Goal: Task Accomplishment & Management: Manage account settings

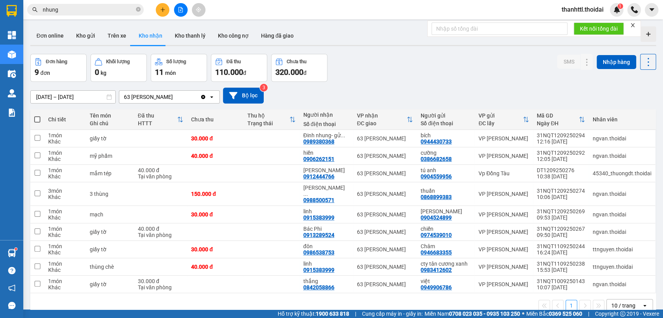
click at [148, 38] on button "Kho nhận" at bounding box center [150, 35] width 36 height 19
click at [568, 191] on icon at bounding box center [570, 193] width 5 height 5
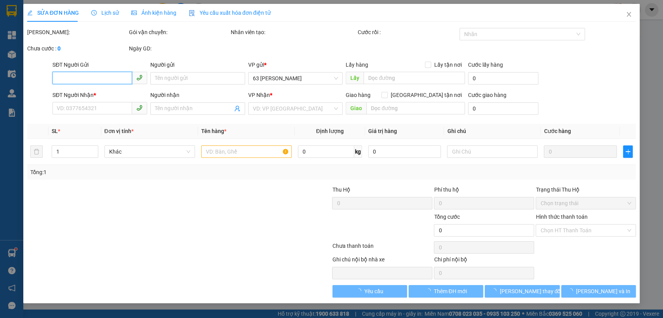
type input "0868899383"
type input "thuấn"
type input "0988500571"
type input "[PERSON_NAME]"
type input "150.000"
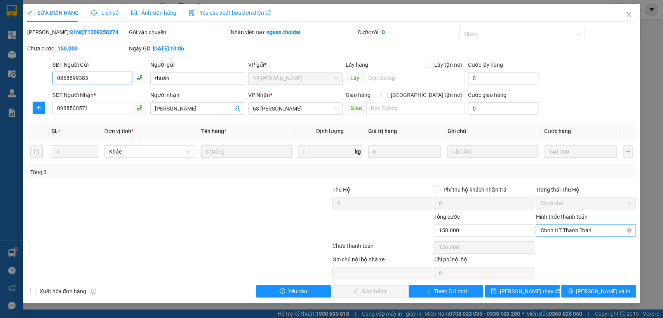
click at [544, 231] on span "Chọn HT Thanh Toán" at bounding box center [585, 231] width 91 height 12
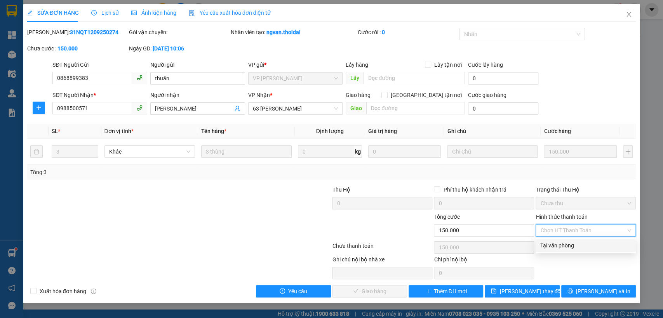
click at [552, 243] on div "Tại văn phòng" at bounding box center [585, 245] width 91 height 9
type input "0"
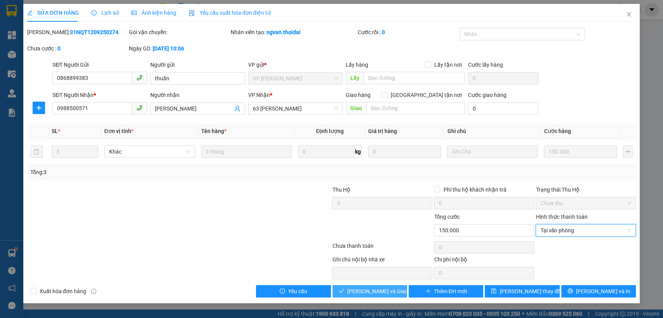
click at [384, 293] on span "[PERSON_NAME] và Giao hàng" at bounding box center [384, 291] width 75 height 9
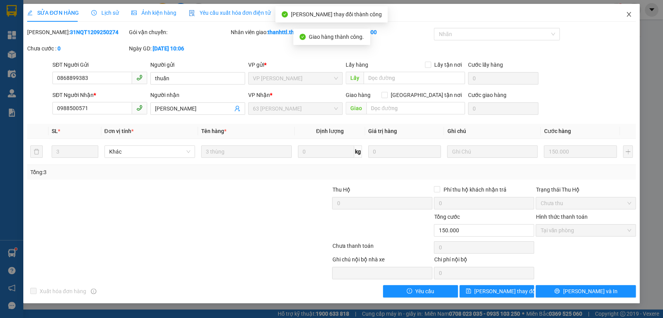
click at [630, 14] on icon "close" at bounding box center [628, 14] width 6 height 6
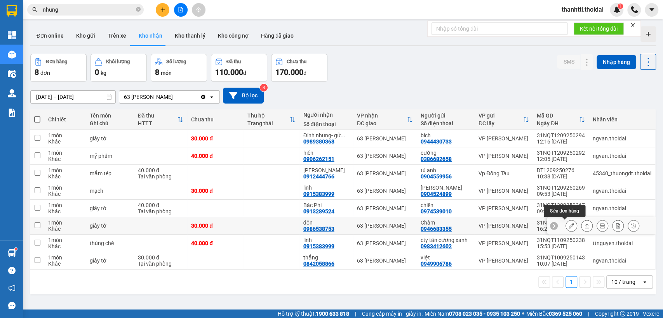
click at [568, 225] on icon at bounding box center [570, 225] width 5 height 5
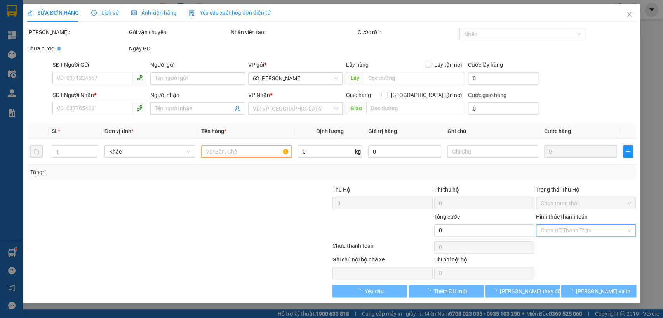
type input "0946683355"
type input "Châm"
type input "0986538753"
type input "đôn"
type input "30.000"
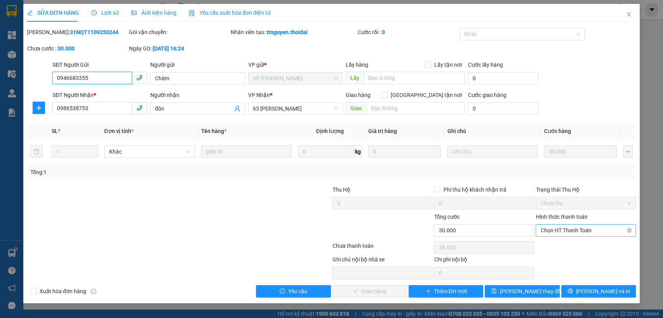
click at [545, 233] on span "Chọn HT Thanh Toán" at bounding box center [585, 231] width 91 height 12
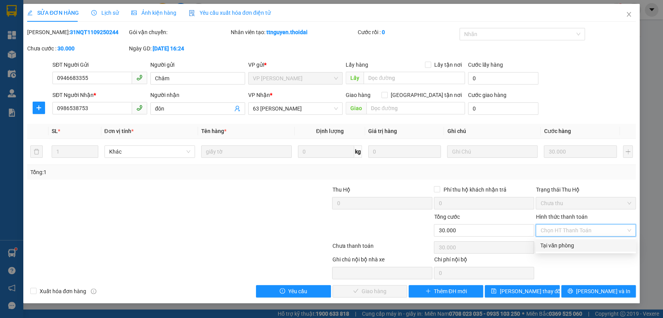
drag, startPoint x: 541, startPoint y: 246, endPoint x: 464, endPoint y: 266, distance: 79.8
click at [537, 248] on div "Tại văn phòng" at bounding box center [585, 246] width 100 height 12
type input "0"
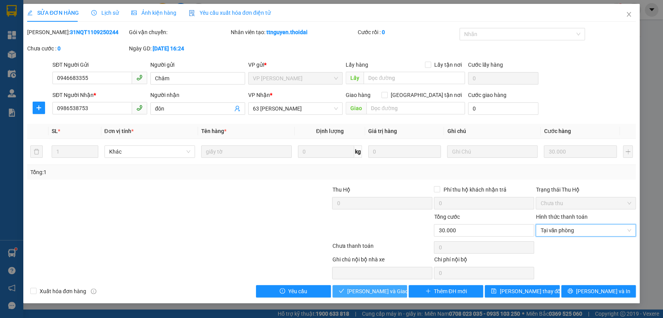
click at [366, 290] on span "[PERSON_NAME] và Giao hàng" at bounding box center [384, 291] width 75 height 9
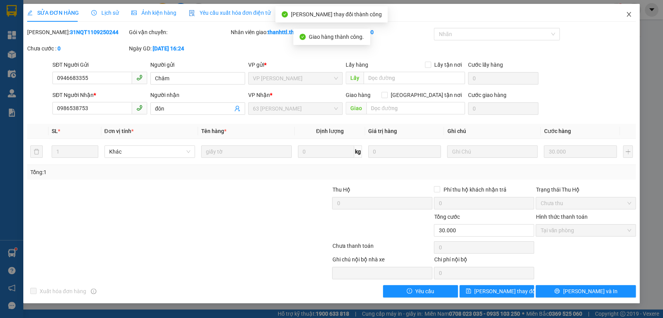
click at [629, 10] on span "Close" at bounding box center [629, 15] width 22 height 22
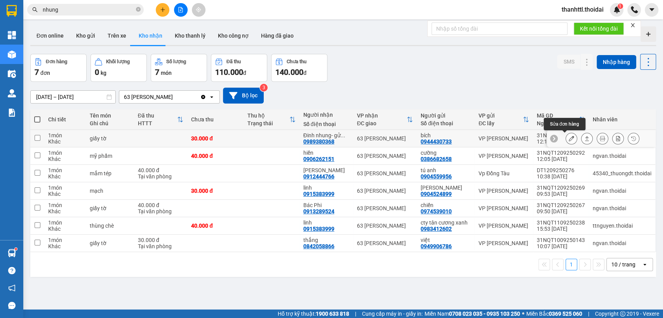
click at [568, 139] on icon at bounding box center [570, 138] width 5 height 5
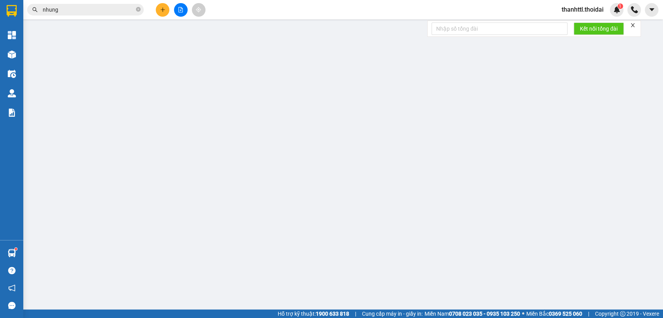
type input "0944430733"
type input "bích"
type input "0989380368"
type input "Đinh nhung- gửi giấy tờ"
type input "30.000"
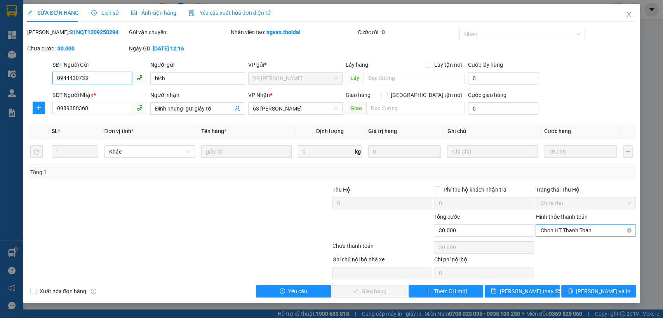
click at [559, 229] on span "Chọn HT Thanh Toán" at bounding box center [585, 231] width 91 height 12
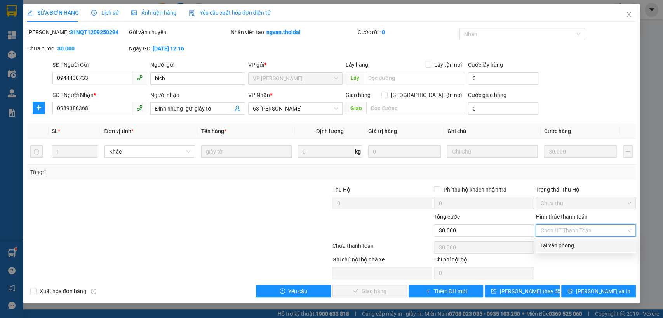
click at [550, 244] on div "Tại văn phòng" at bounding box center [585, 245] width 91 height 9
type input "0"
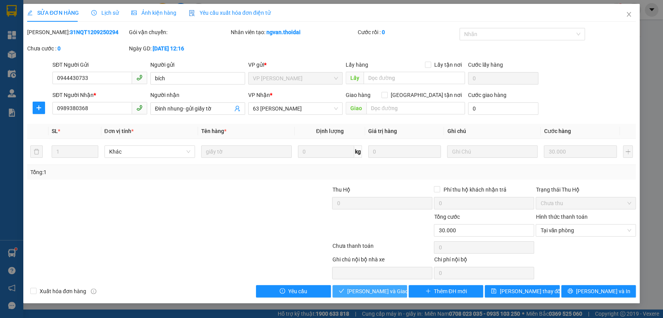
click at [369, 289] on span "[PERSON_NAME] và Giao hàng" at bounding box center [384, 291] width 75 height 9
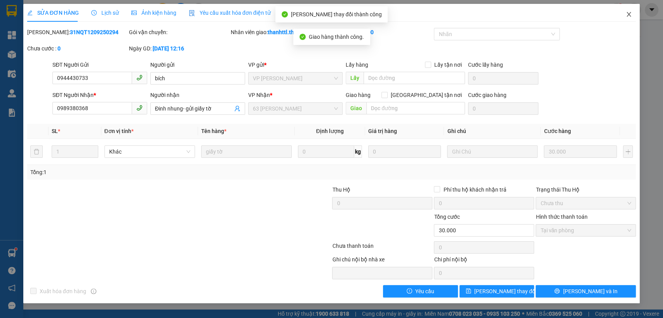
click at [633, 13] on span "Close" at bounding box center [629, 15] width 22 height 22
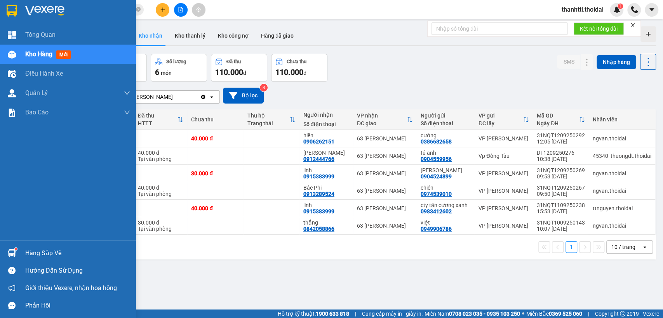
click at [27, 253] on div "Hàng sắp về" at bounding box center [77, 254] width 105 height 12
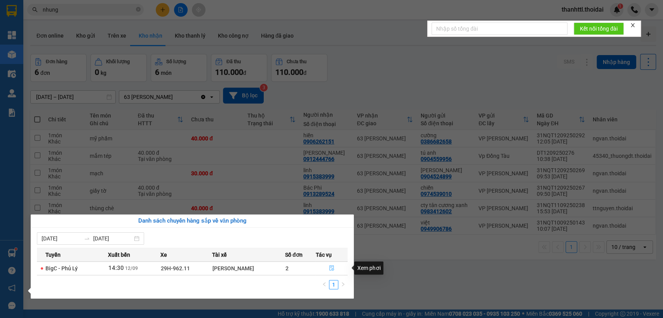
click at [333, 267] on icon "file-done" at bounding box center [331, 268] width 5 height 5
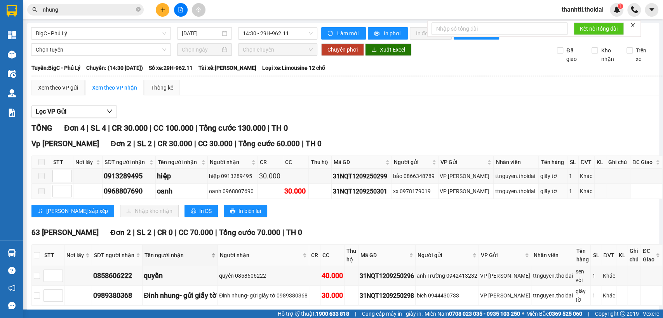
scroll to position [49, 0]
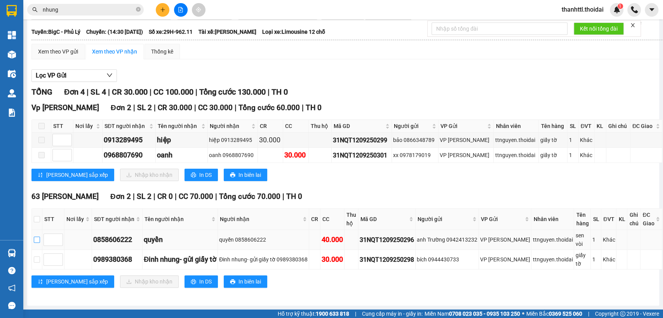
click at [36, 237] on input "checkbox" at bounding box center [37, 240] width 6 height 6
checkbox input "true"
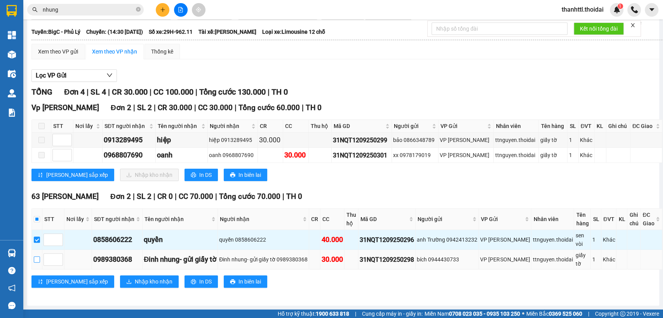
click at [38, 257] on input "checkbox" at bounding box center [37, 260] width 6 height 6
checkbox input "true"
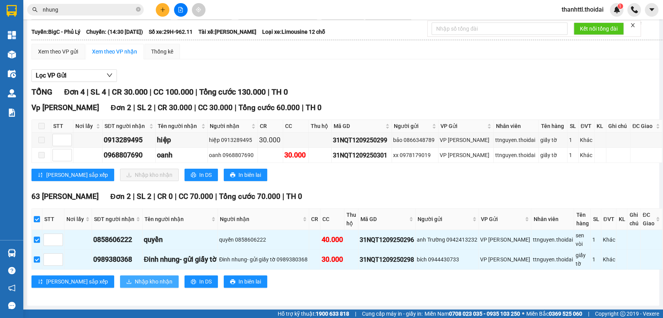
click at [135, 278] on span "Nhập kho nhận" at bounding box center [154, 282] width 38 height 9
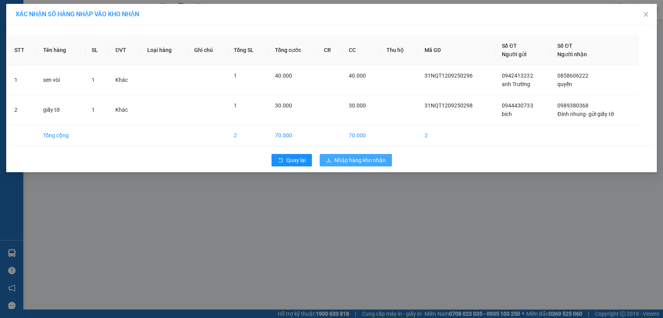
click at [360, 159] on span "Nhập hàng kho nhận" at bounding box center [359, 160] width 51 height 9
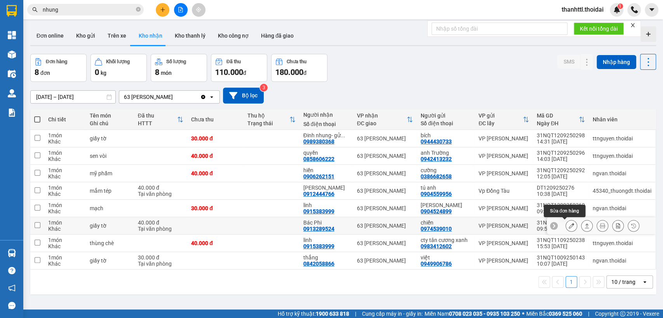
click at [568, 227] on icon at bounding box center [570, 225] width 5 height 5
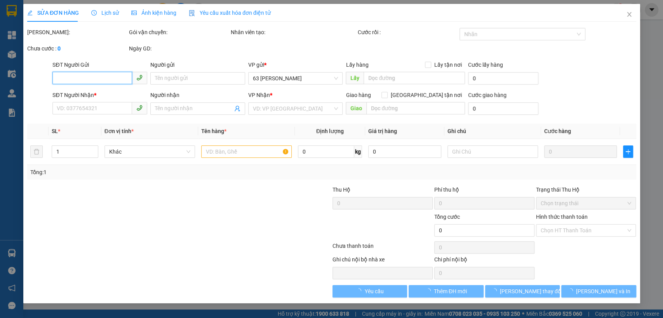
type input "0974539010"
type input "chiến"
type input "0913289524"
type input "Bác Phi"
type input "40.000"
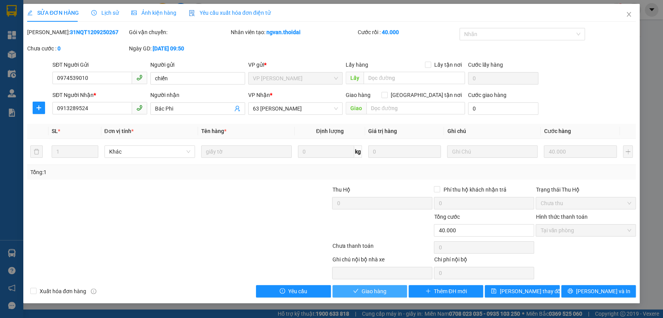
click at [381, 291] on span "Giao hàng" at bounding box center [373, 291] width 25 height 9
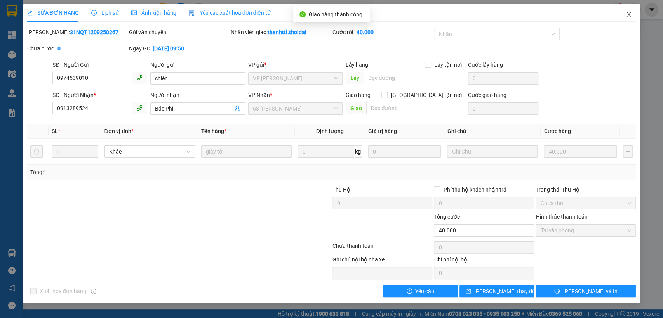
click at [633, 13] on span "Close" at bounding box center [629, 15] width 22 height 22
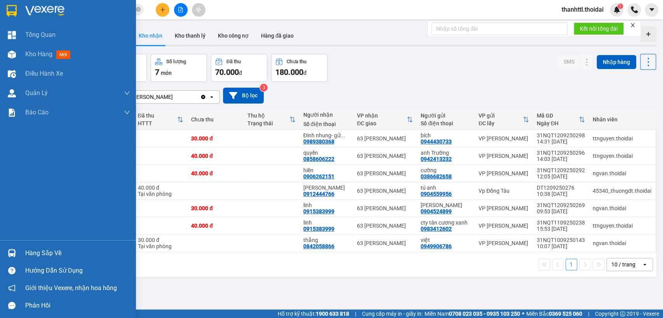
click at [31, 252] on div "Hàng sắp về" at bounding box center [77, 254] width 105 height 12
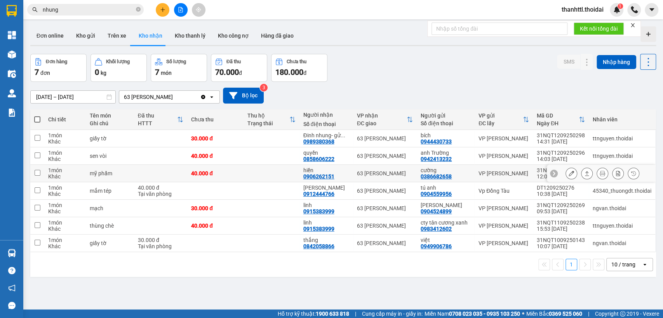
click at [228, 167] on section "Kết quả tìm kiếm ( 1035 ) Bộ lọc Mã ĐH Trạng thái Món hàng Thu hộ Tổng cước Chư…" at bounding box center [331, 159] width 663 height 318
click at [90, 34] on button "Kho gửi" at bounding box center [85, 35] width 31 height 19
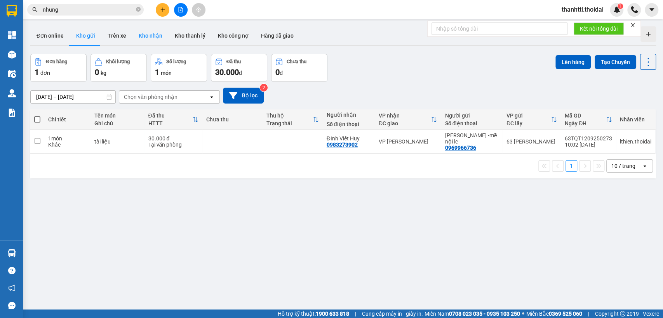
click at [144, 38] on button "Kho nhận" at bounding box center [150, 35] width 36 height 19
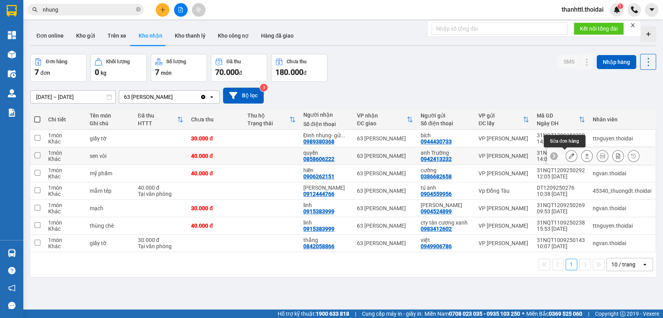
click at [567, 158] on button at bounding box center [571, 156] width 11 height 14
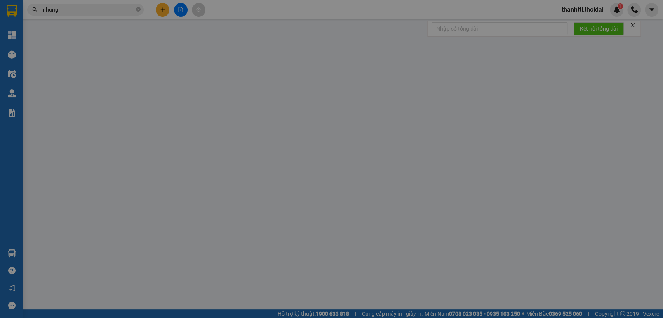
type input "0942413232"
type input "anh Trường"
type input "0858606222"
type input "quyền"
type input "40.000"
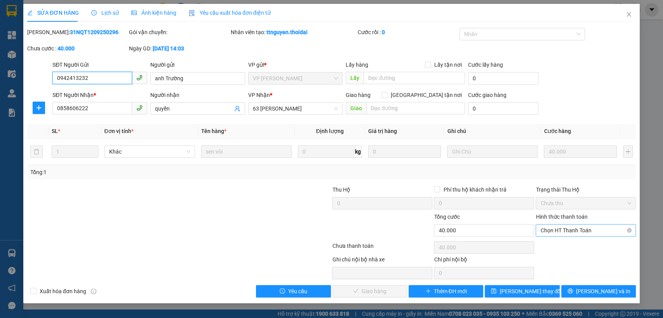
click at [569, 232] on span "Chọn HT Thanh Toán" at bounding box center [585, 231] width 91 height 12
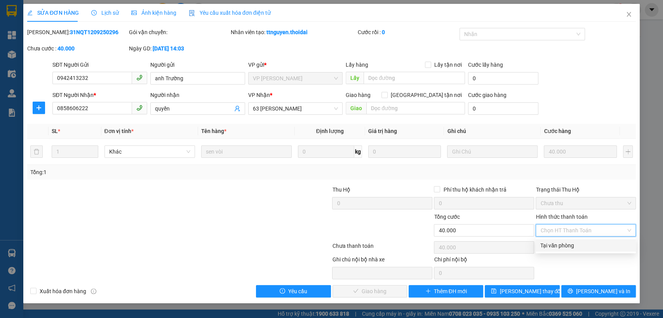
drag, startPoint x: 553, startPoint y: 245, endPoint x: 503, endPoint y: 266, distance: 53.9
click at [551, 246] on div "Tại văn phòng" at bounding box center [585, 245] width 91 height 9
type input "0"
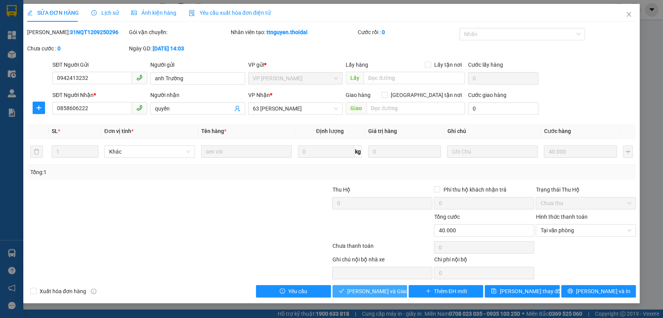
click at [360, 293] on span "[PERSON_NAME] và Giao hàng" at bounding box center [384, 291] width 75 height 9
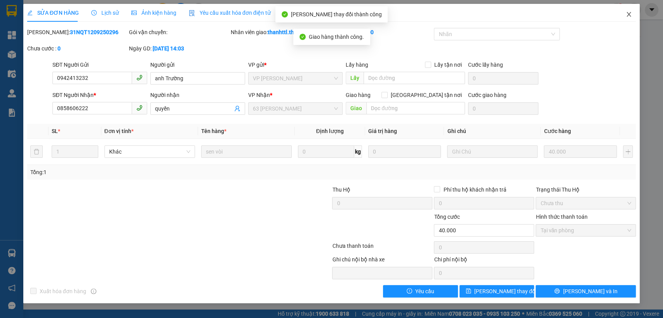
click at [631, 14] on icon "close" at bounding box center [628, 14] width 6 height 6
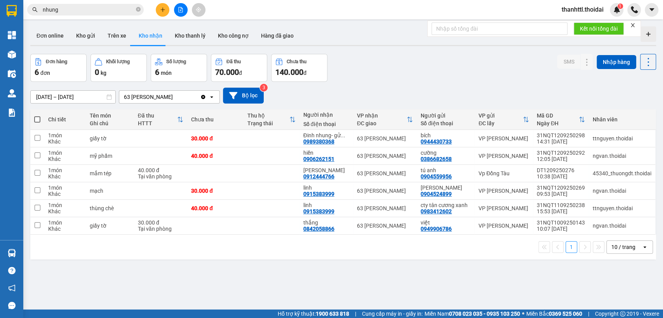
click at [427, 71] on div "Đơn hàng 6 đơn Khối lượng 0 kg Số lượng 6 món Đã thu 70.000 đ Chưa thu 140.000 …" at bounding box center [342, 68] width 625 height 28
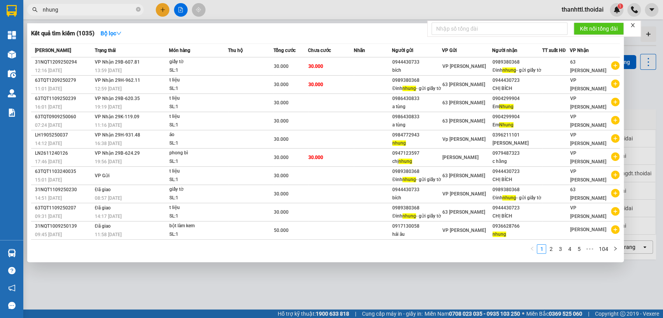
click at [80, 9] on input "nhung" at bounding box center [89, 9] width 92 height 9
type input "n"
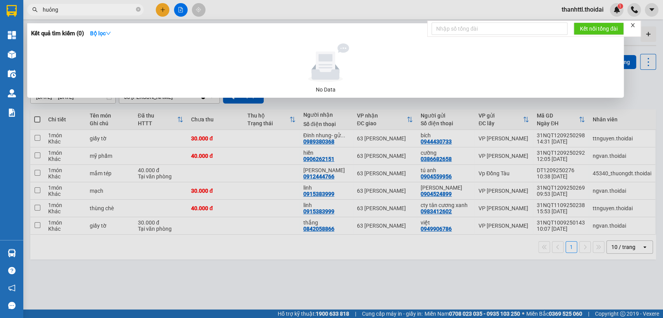
drag, startPoint x: 65, startPoint y: 10, endPoint x: 55, endPoint y: 16, distance: 12.2
click at [31, 16] on div "Kết quả tìm kiếm ( 0 ) Bộ lọc No Data huỏng" at bounding box center [75, 10] width 151 height 14
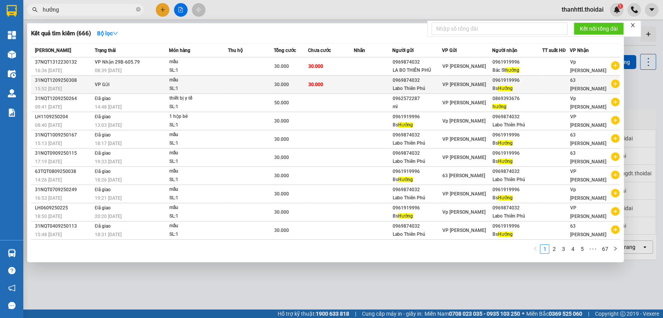
type input "hưởng"
click at [97, 87] on span "VP Gửi" at bounding box center [102, 84] width 15 height 5
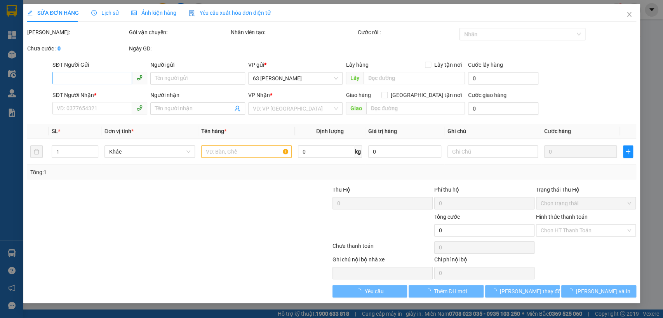
type input "0969874032"
type input "Labo Thiên Phú"
type input "0961919996"
type input "Bs Hưởng"
type input "30.000"
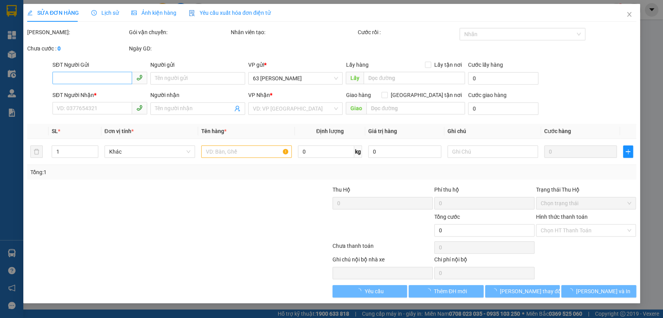
type input "30.000"
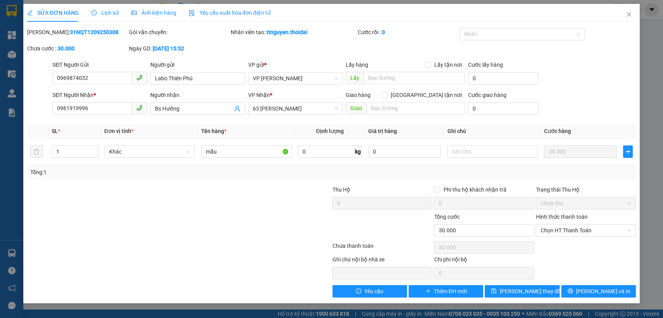
click at [109, 13] on span "Lịch sử" at bounding box center [105, 13] width 28 height 6
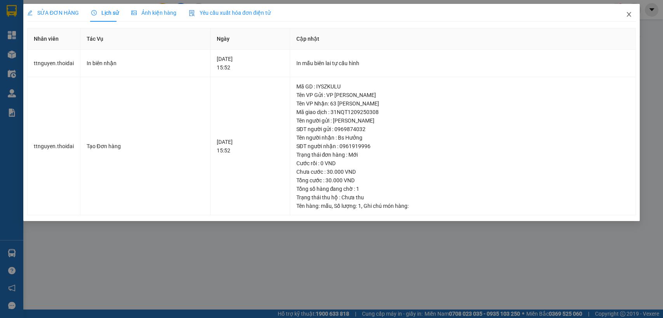
click at [630, 13] on icon "close" at bounding box center [629, 14] width 4 height 5
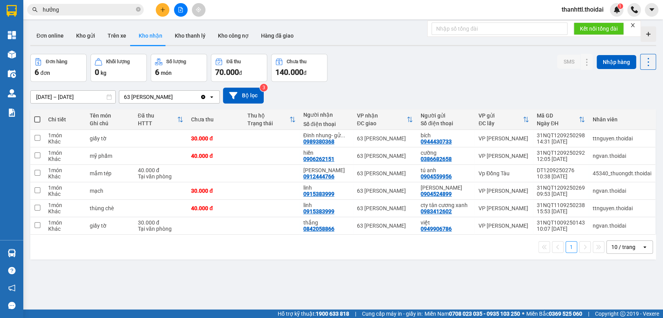
click at [211, 97] on icon at bounding box center [211, 97] width 3 height 2
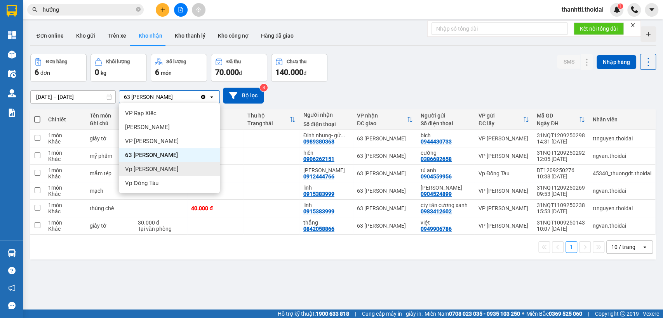
click at [152, 172] on span "Vp [PERSON_NAME]" at bounding box center [151, 169] width 53 height 8
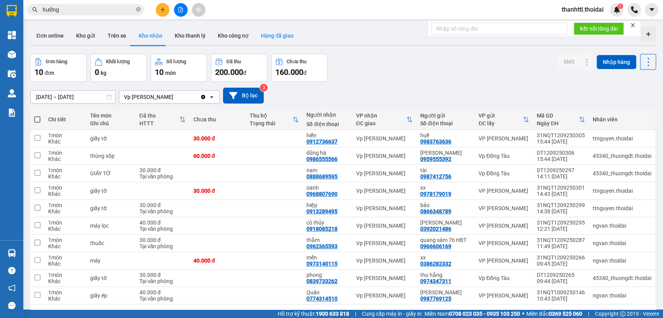
click at [267, 36] on button "Hàng đã giao" at bounding box center [277, 35] width 45 height 19
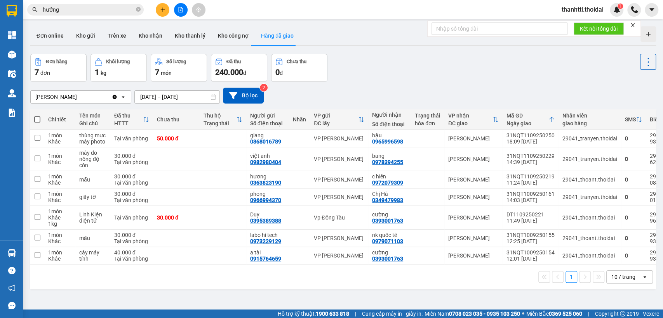
click at [124, 97] on icon "open" at bounding box center [123, 97] width 6 height 6
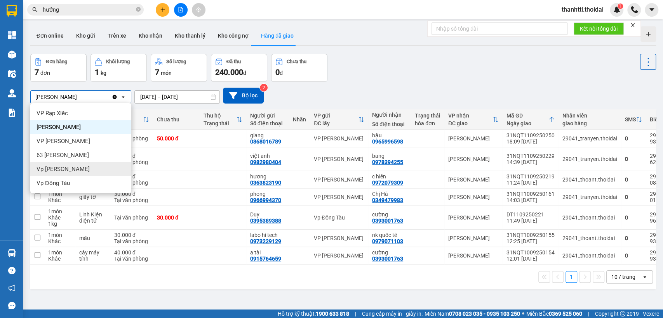
click at [75, 168] on div "Vp [PERSON_NAME]" at bounding box center [80, 169] width 101 height 14
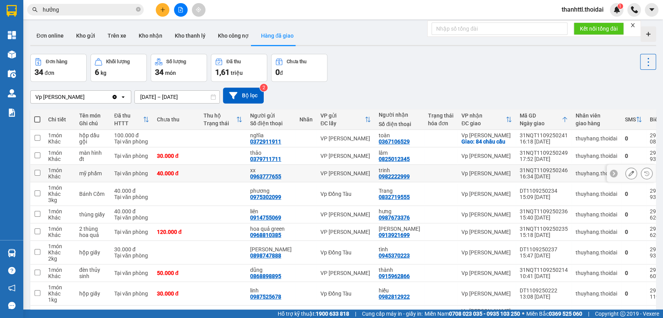
scroll to position [54, 0]
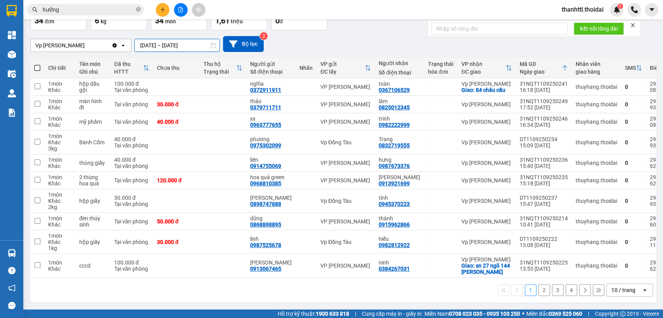
click at [165, 41] on input "[DATE] – [DATE]" at bounding box center [177, 45] width 85 height 12
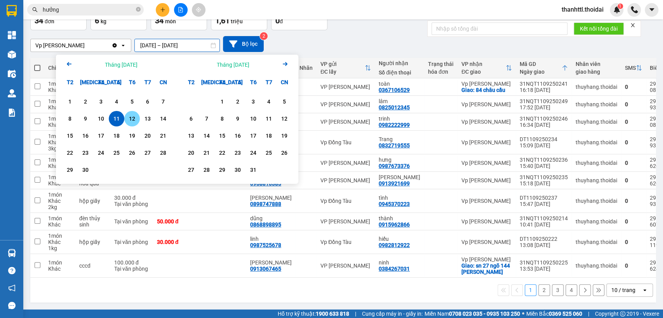
click at [133, 116] on div "12" at bounding box center [132, 118] width 11 height 9
click at [136, 114] on div "12" at bounding box center [132, 118] width 11 height 9
type input "[DATE] – [DATE]"
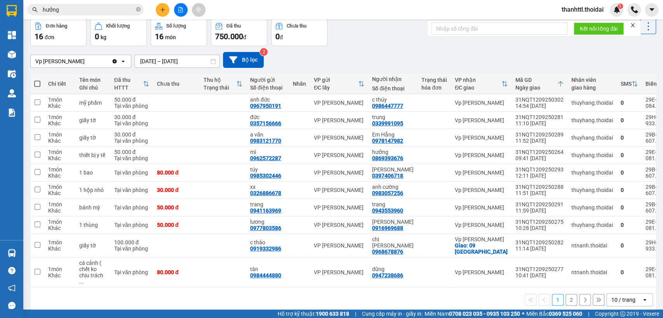
scroll to position [0, 0]
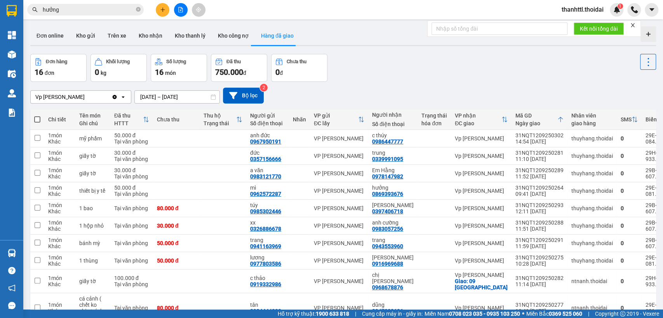
click at [116, 97] on icon "Clear value" at bounding box center [115, 97] width 4 height 4
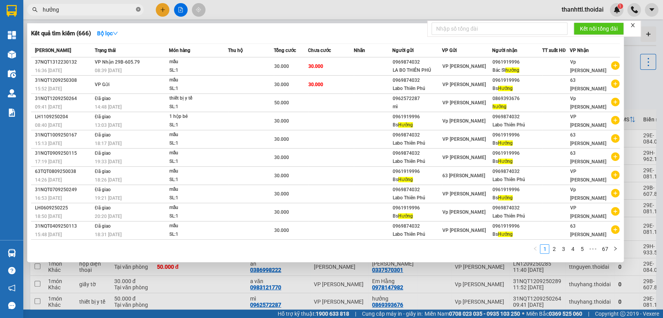
click at [139, 10] on icon "close-circle" at bounding box center [138, 9] width 5 height 5
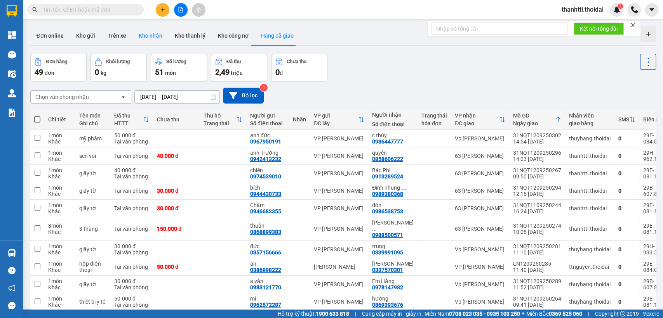
click at [155, 34] on button "Kho nhận" at bounding box center [150, 35] width 36 height 19
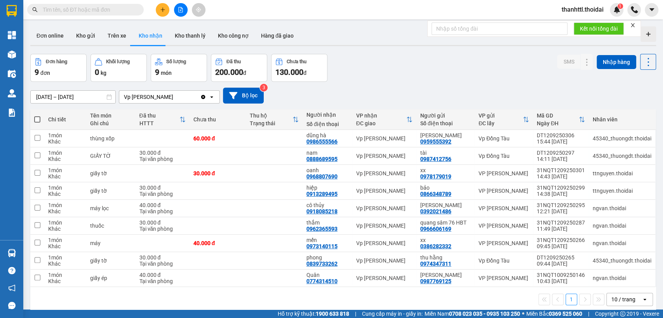
click at [209, 96] on icon "open" at bounding box center [211, 97] width 6 height 6
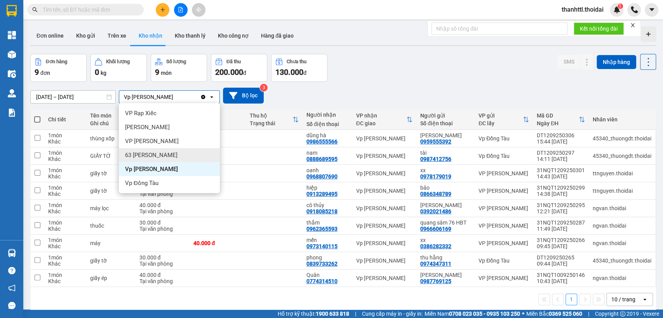
click at [155, 156] on span "63 [PERSON_NAME]" at bounding box center [151, 155] width 52 height 8
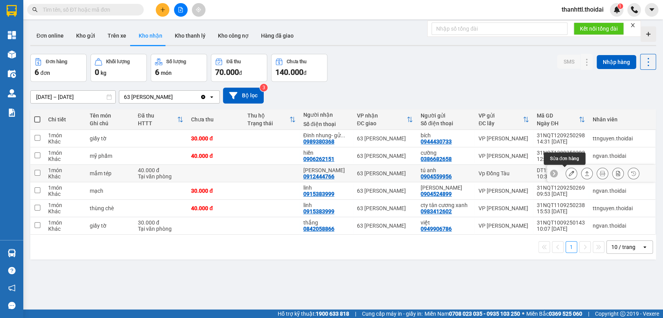
click at [568, 175] on icon at bounding box center [570, 173] width 5 height 5
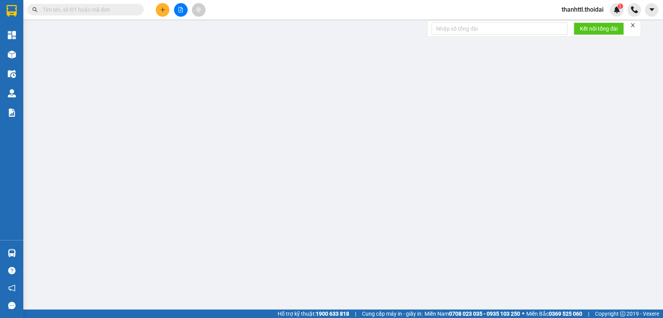
type input "0904559956"
type input "tú anh"
type input "0912444766"
type input "[PERSON_NAME]"
type input "40.000"
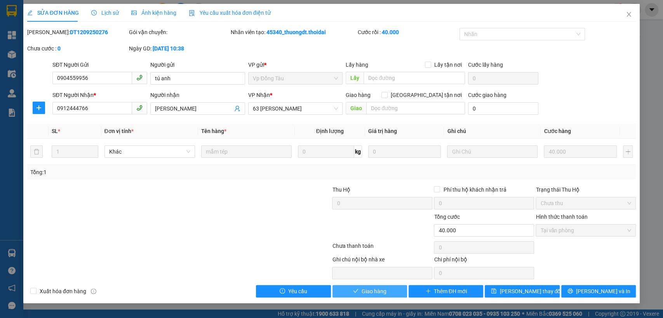
click at [371, 291] on span "Giao hàng" at bounding box center [373, 291] width 25 height 9
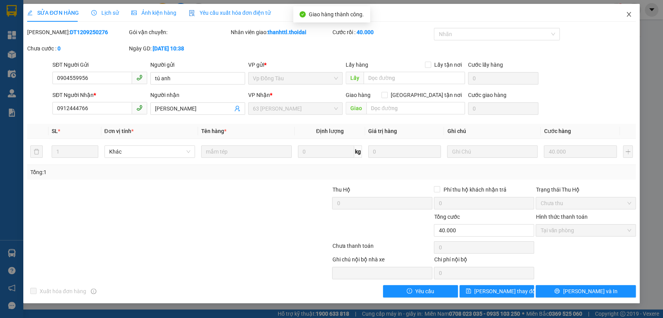
click at [630, 16] on icon "close" at bounding box center [628, 14] width 6 height 6
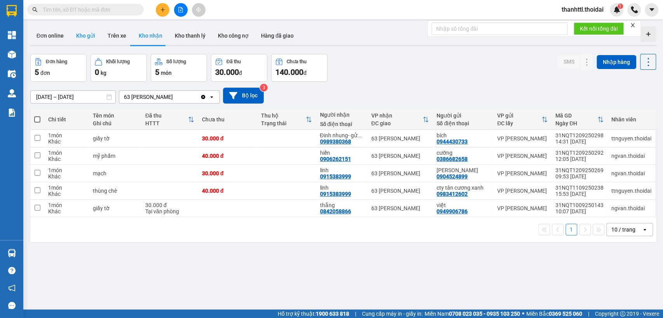
click at [86, 36] on button "Kho gửi" at bounding box center [85, 35] width 31 height 19
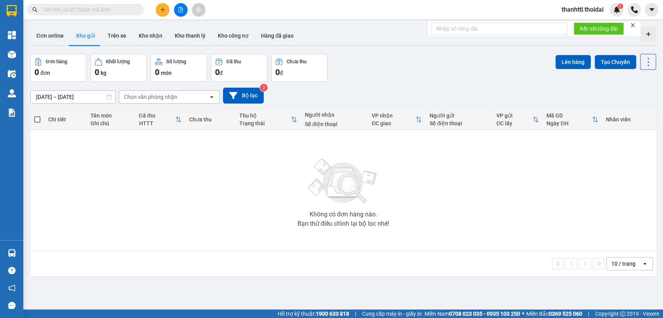
click at [71, 125] on div "Chi tiết" at bounding box center [65, 120] width 35 height 16
click at [55, 96] on input "[DATE] – [DATE]" at bounding box center [73, 97] width 85 height 12
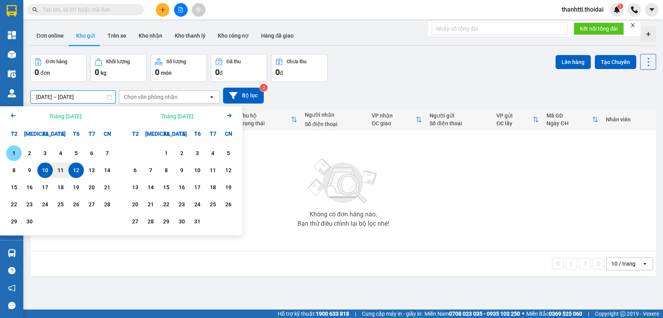
click at [17, 152] on div "1" at bounding box center [14, 153] width 11 height 9
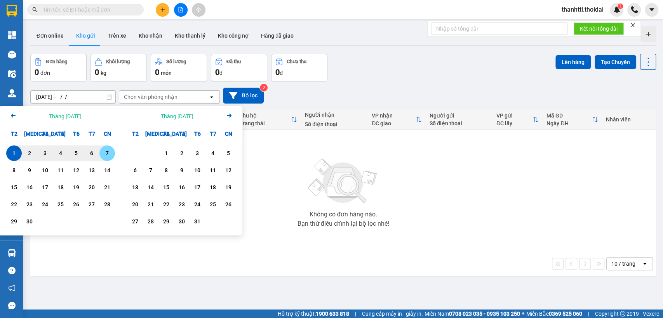
click at [105, 155] on div "7" at bounding box center [107, 153] width 11 height 9
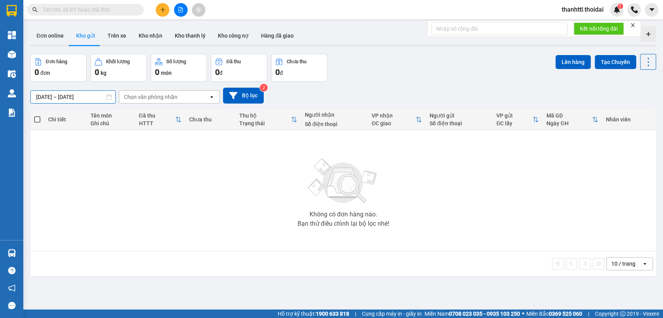
click at [97, 100] on input "[DATE] – [DATE]" at bounding box center [73, 97] width 85 height 12
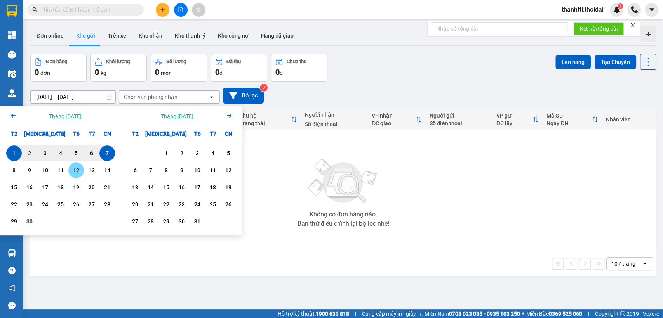
click at [77, 171] on div "12" at bounding box center [76, 170] width 11 height 9
click at [14, 153] on div "1" at bounding box center [14, 153] width 11 height 9
type input "[DATE] – [DATE]"
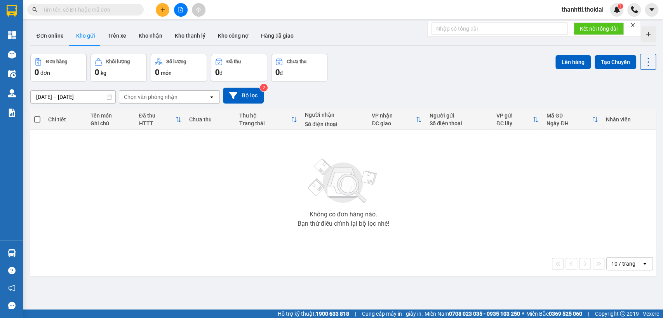
click at [504, 211] on div "Không có đơn hàng nào. Bạn thử điều chỉnh lại bộ lọc nhé!" at bounding box center [343, 190] width 618 height 116
click at [152, 40] on button "Kho nhận" at bounding box center [150, 35] width 36 height 19
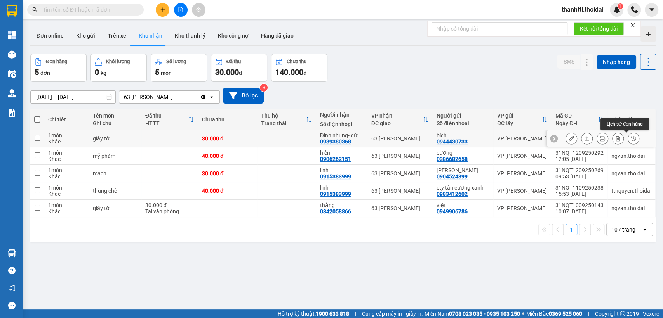
click at [628, 139] on button at bounding box center [633, 139] width 11 height 14
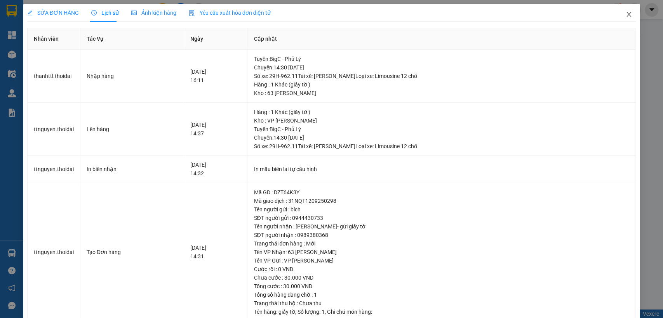
click at [625, 16] on icon "close" at bounding box center [628, 14] width 6 height 6
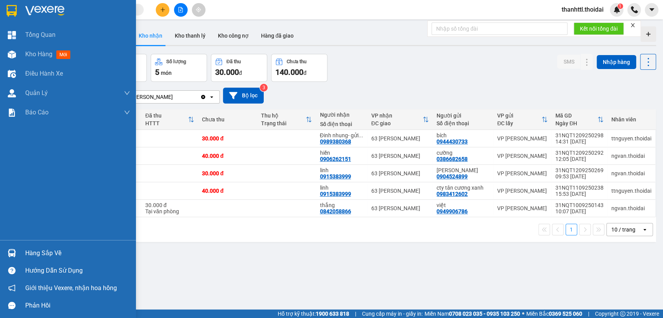
click at [52, 252] on div "Hàng sắp về" at bounding box center [77, 254] width 105 height 12
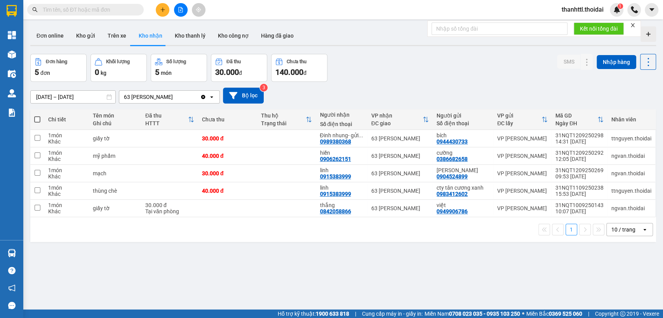
click at [425, 274] on section "Kết quả tìm kiếm ( 666 ) Bộ lọc Mã ĐH Trạng thái Món hàng Thu hộ Tổng cước Chưa…" at bounding box center [331, 159] width 663 height 318
click at [118, 36] on button "Trên xe" at bounding box center [116, 35] width 31 height 19
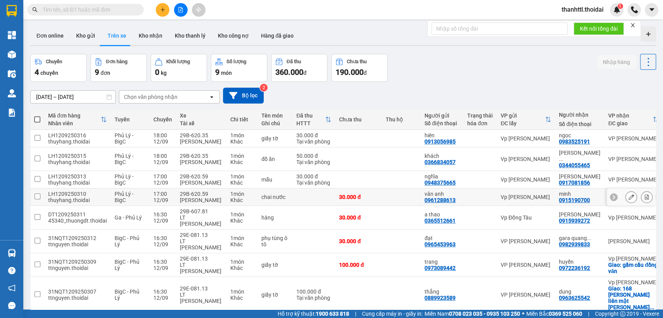
scroll to position [37, 0]
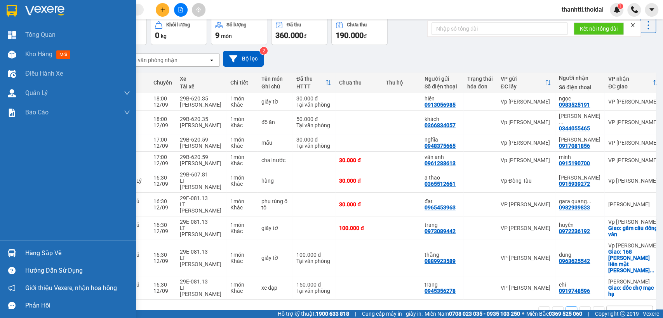
click at [16, 255] on div at bounding box center [12, 254] width 14 height 14
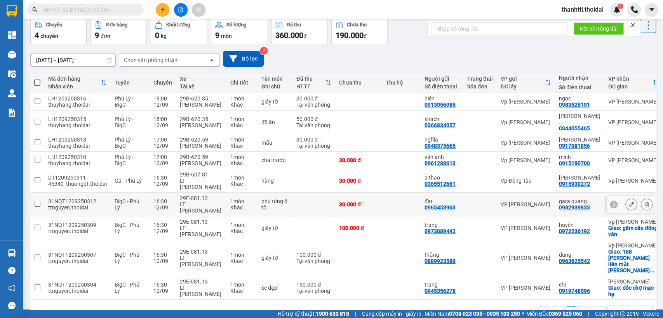
click at [389, 201] on section "Kết quả tìm kiếm ( 666 ) Bộ lọc Mã ĐH Trạng thái Món hàng Thu hộ Tổng cước Chưa…" at bounding box center [331, 159] width 663 height 318
click at [588, 9] on span "thanhttl.thoidai" at bounding box center [582, 10] width 54 height 10
click at [566, 24] on span "Đăng xuất" at bounding box center [585, 24] width 39 height 9
